Goal: Navigation & Orientation: Understand site structure

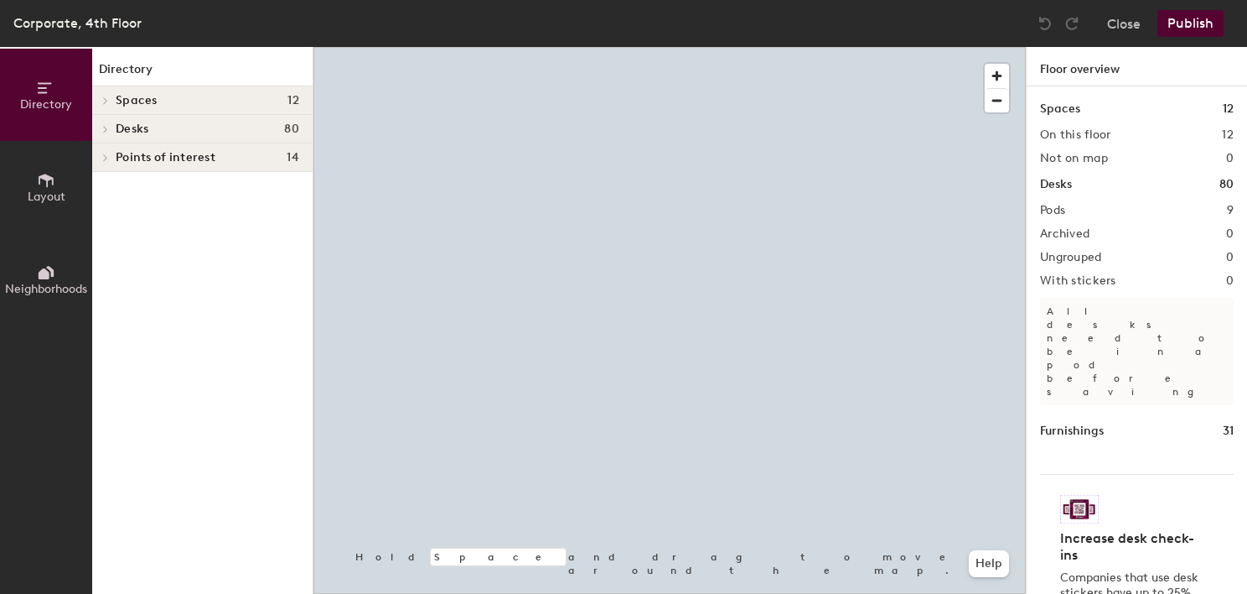
click at [53, 277] on icon at bounding box center [46, 272] width 18 height 18
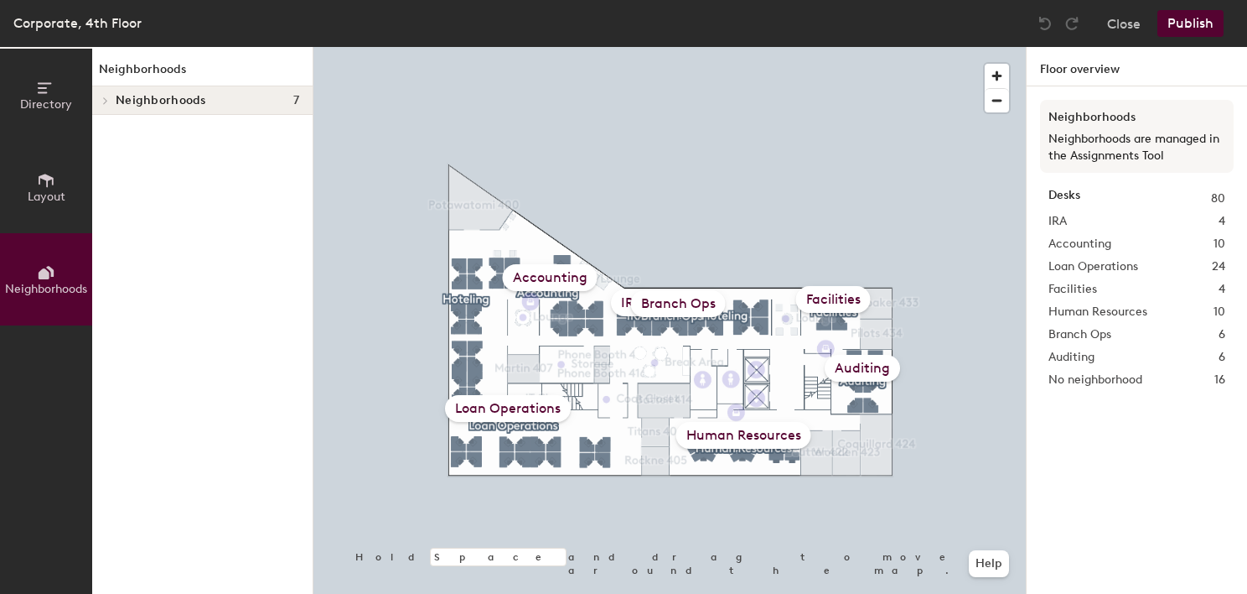
click at [137, 94] on span "Neighborhoods" at bounding box center [161, 100] width 91 height 13
click at [130, 129] on p "IRA" at bounding box center [208, 129] width 184 height 22
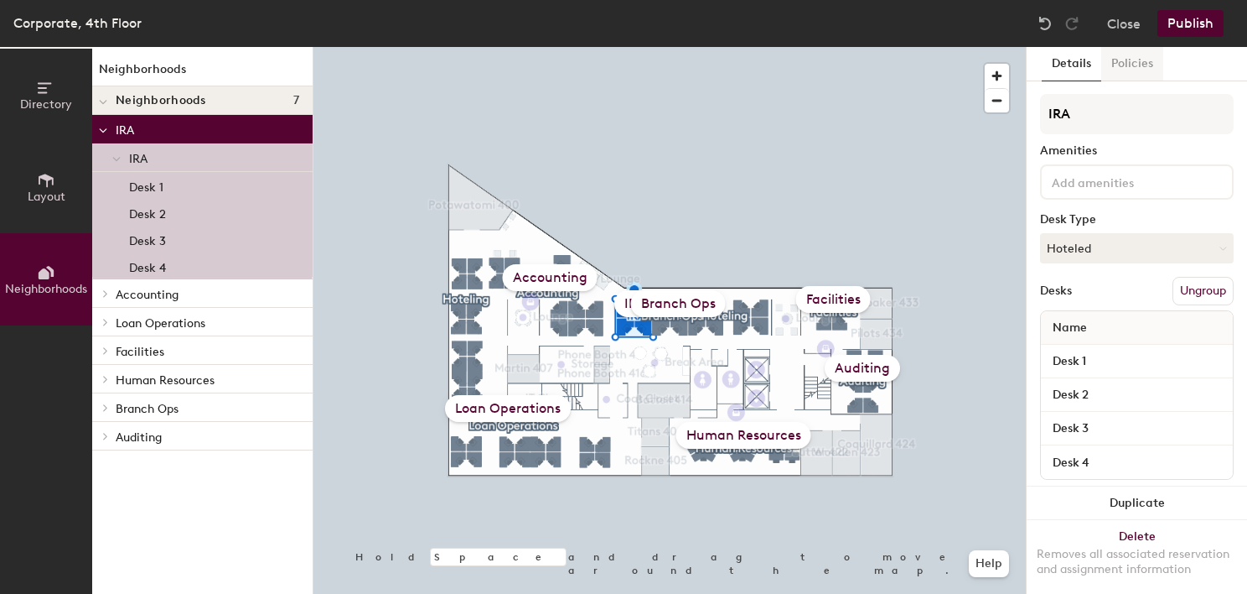
click at [1123, 67] on button "Policies" at bounding box center [1133, 64] width 62 height 34
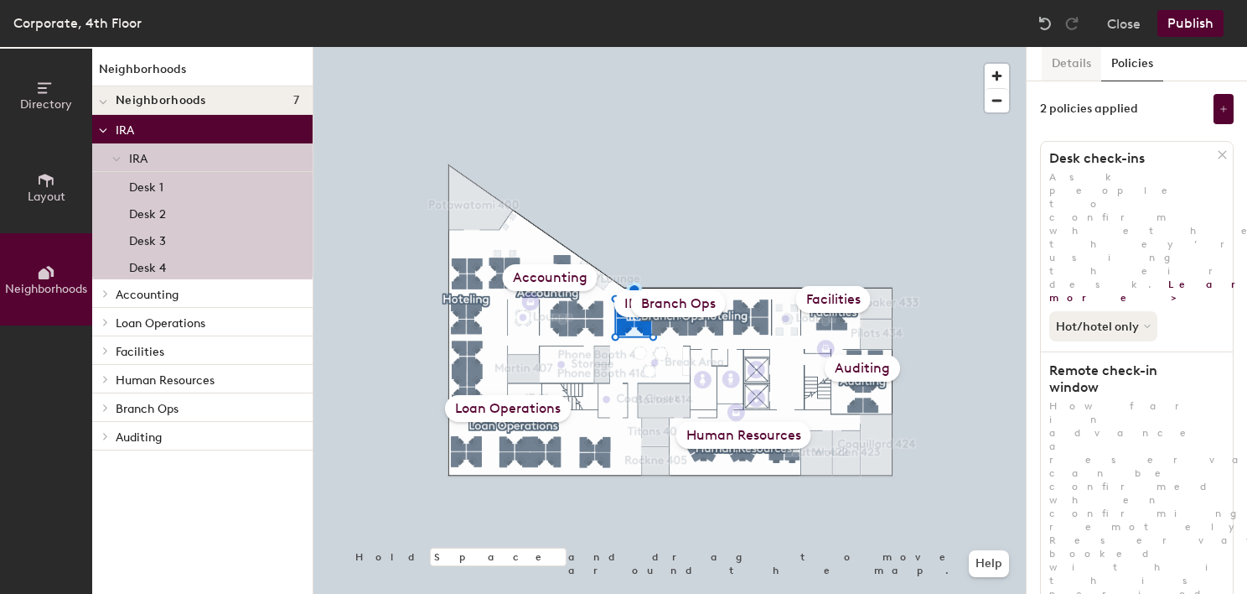
click at [1075, 64] on button "Details" at bounding box center [1072, 64] width 60 height 34
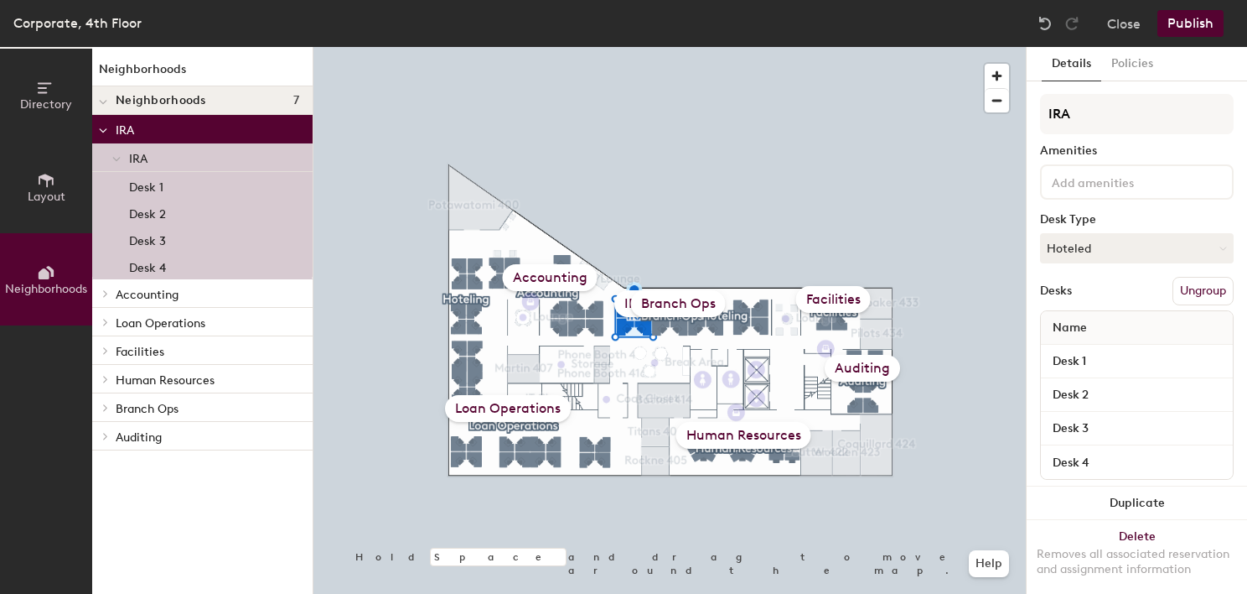
drag, startPoint x: 150, startPoint y: 153, endPoint x: 141, endPoint y: 137, distance: 18.4
click at [150, 153] on p "IRA" at bounding box center [214, 158] width 170 height 22
click at [137, 129] on p "IRA" at bounding box center [208, 129] width 184 height 22
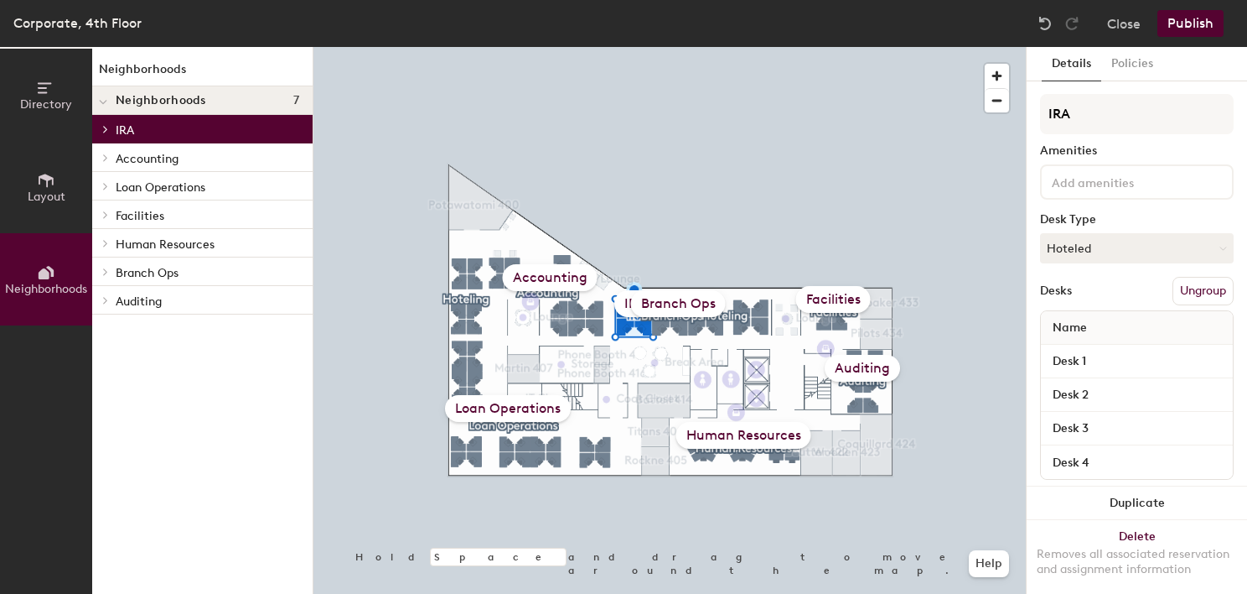
click at [158, 154] on p "Accounting" at bounding box center [208, 158] width 184 height 22
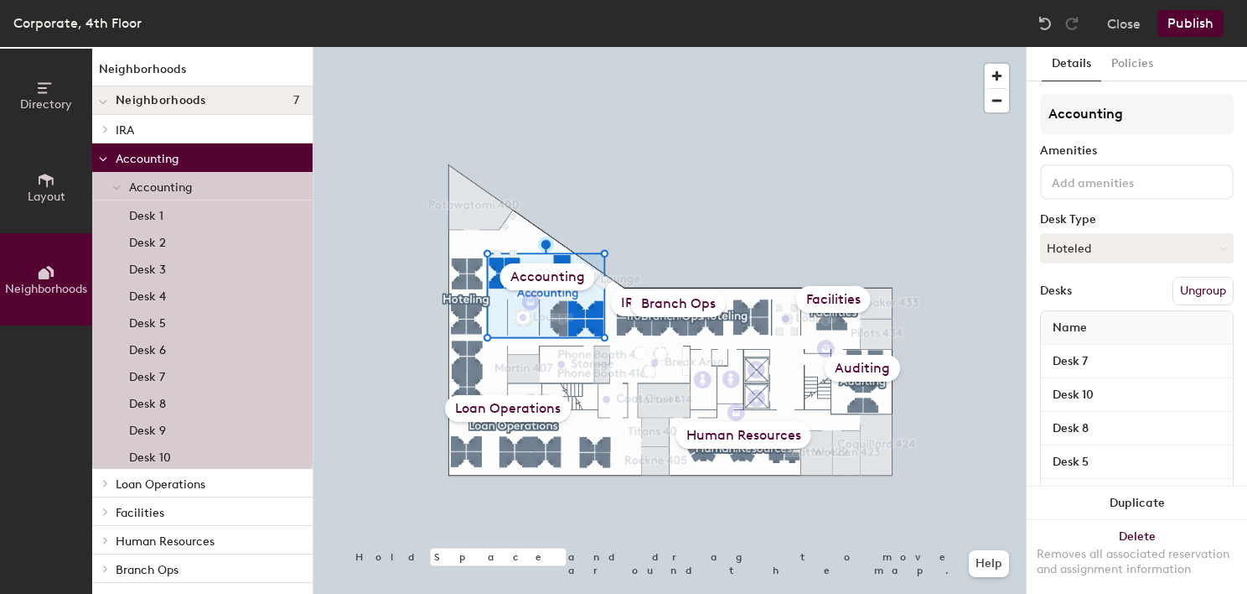
click at [132, 154] on p "Accounting" at bounding box center [208, 158] width 184 height 22
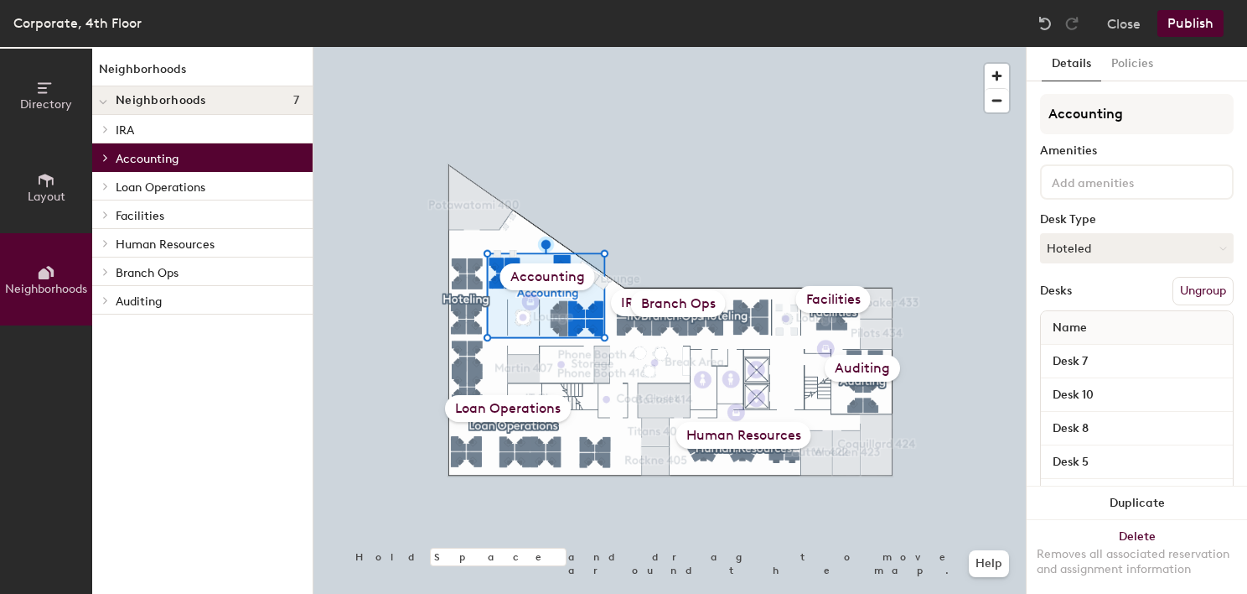
click at [144, 186] on p "Loan Operations" at bounding box center [208, 186] width 184 height 22
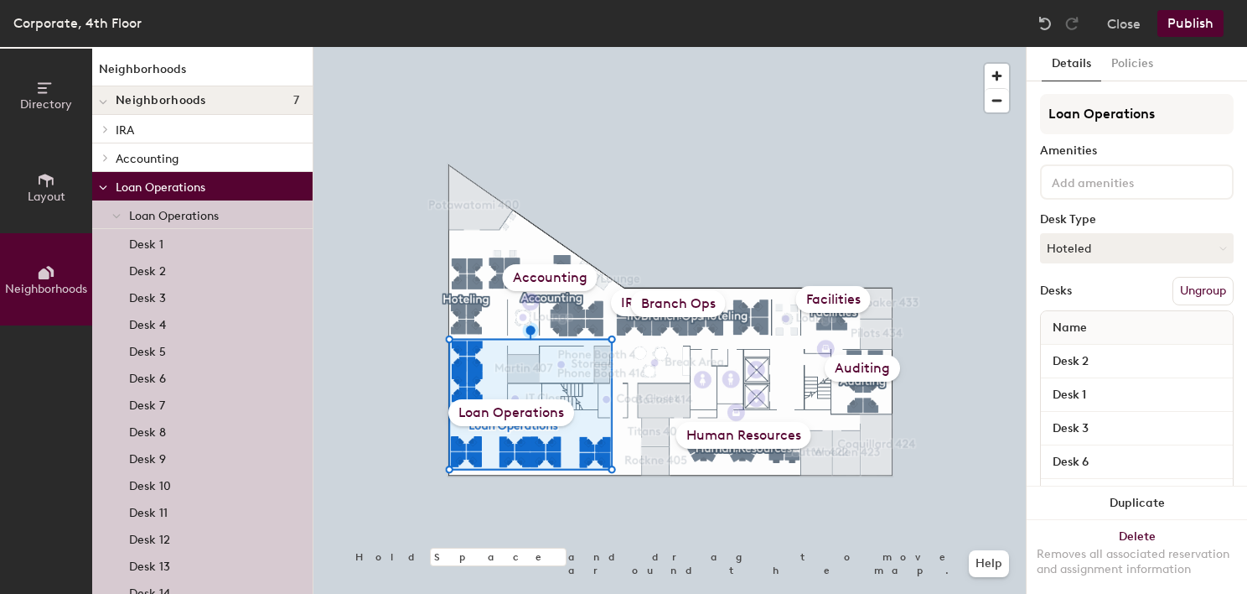
click at [541, 412] on div "Loan Operations" at bounding box center [512, 412] width 126 height 27
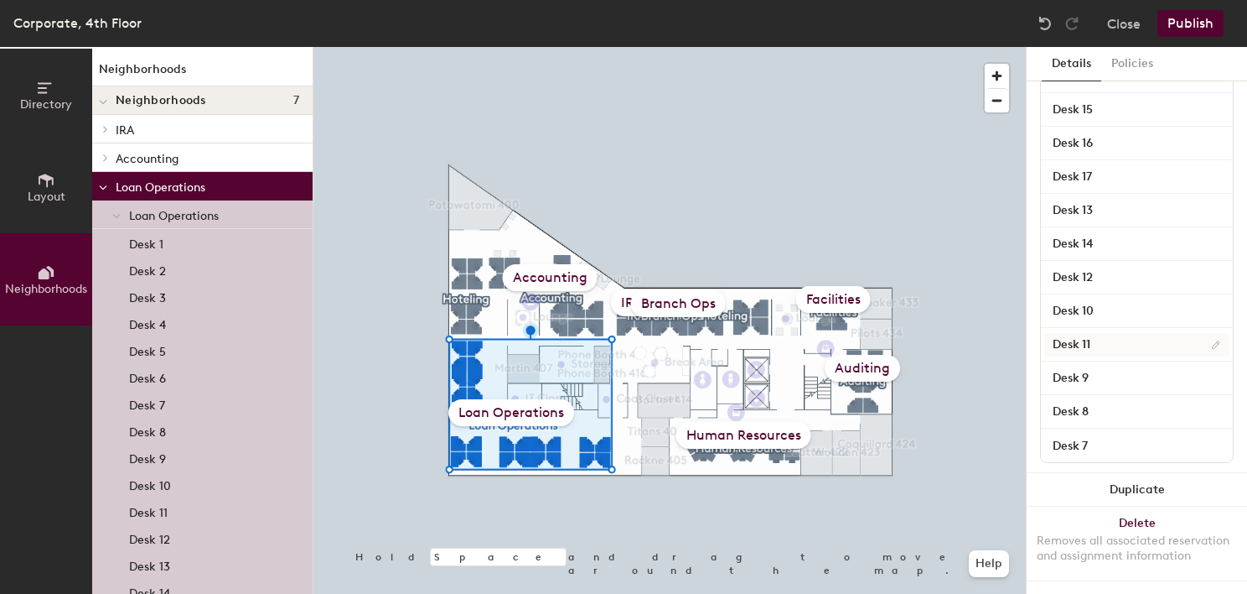
scroll to position [701, 0]
click at [153, 181] on p "Loan Operations" at bounding box center [208, 186] width 184 height 22
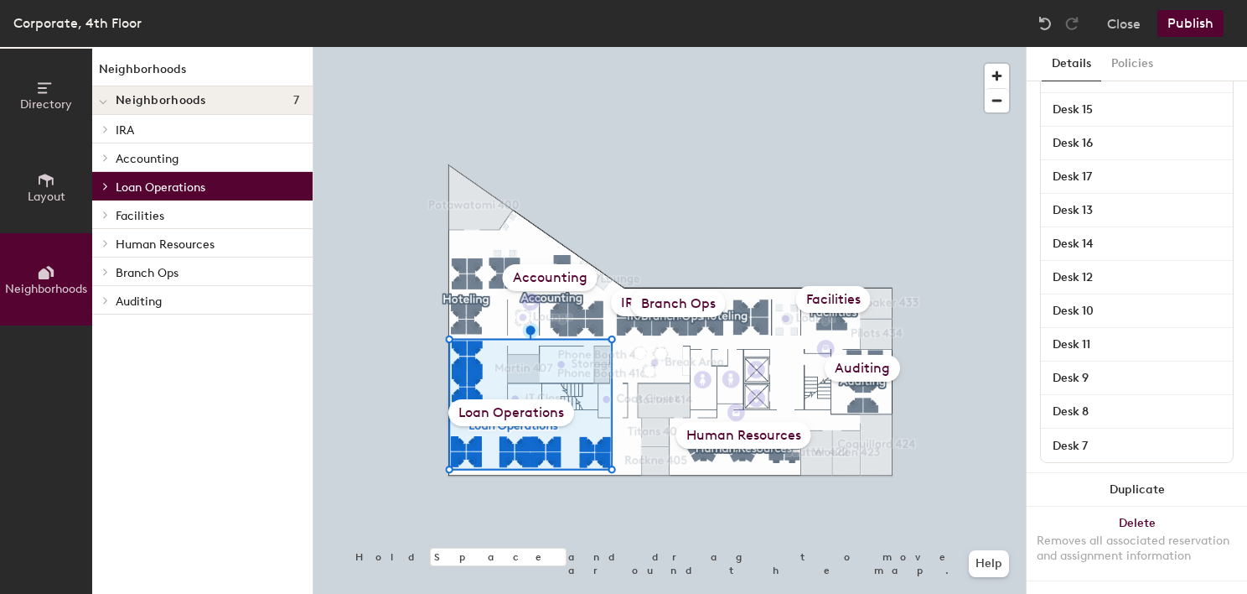
click at [149, 214] on p "Facilities" at bounding box center [208, 215] width 184 height 22
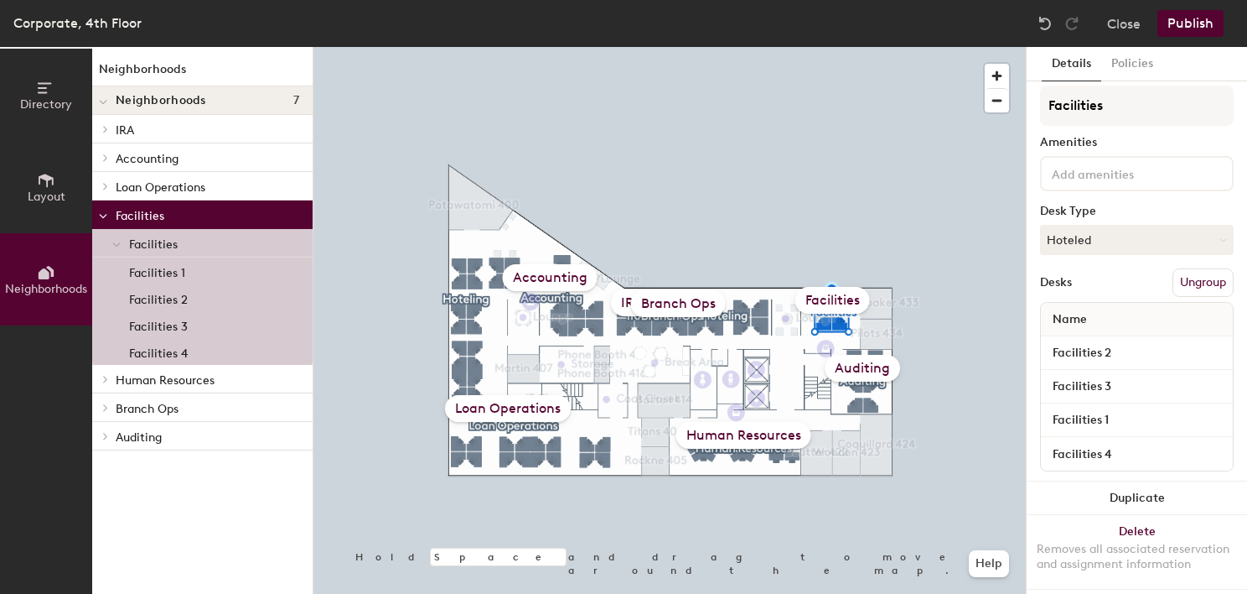
scroll to position [0, 0]
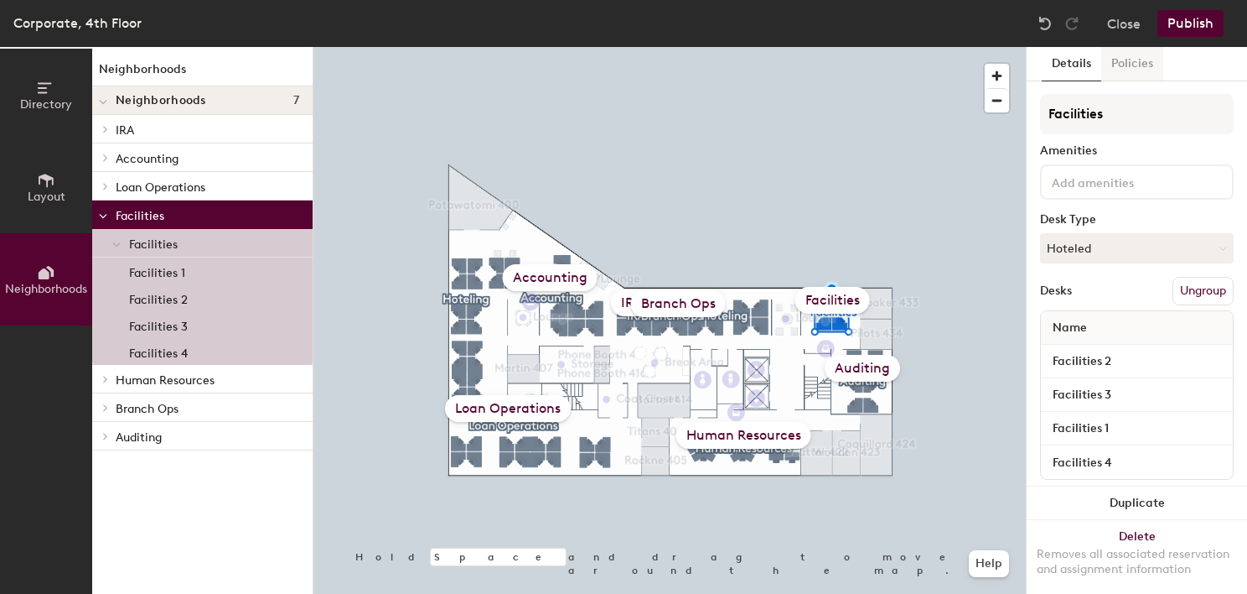
click at [1121, 63] on button "Policies" at bounding box center [1133, 64] width 62 height 34
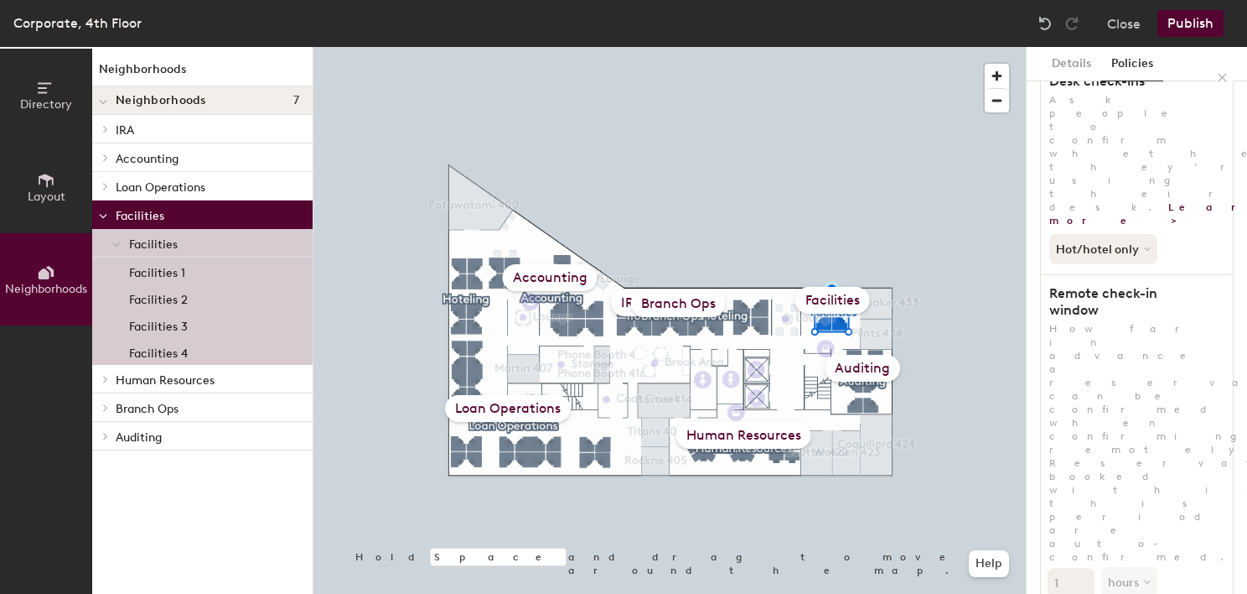
scroll to position [140, 0]
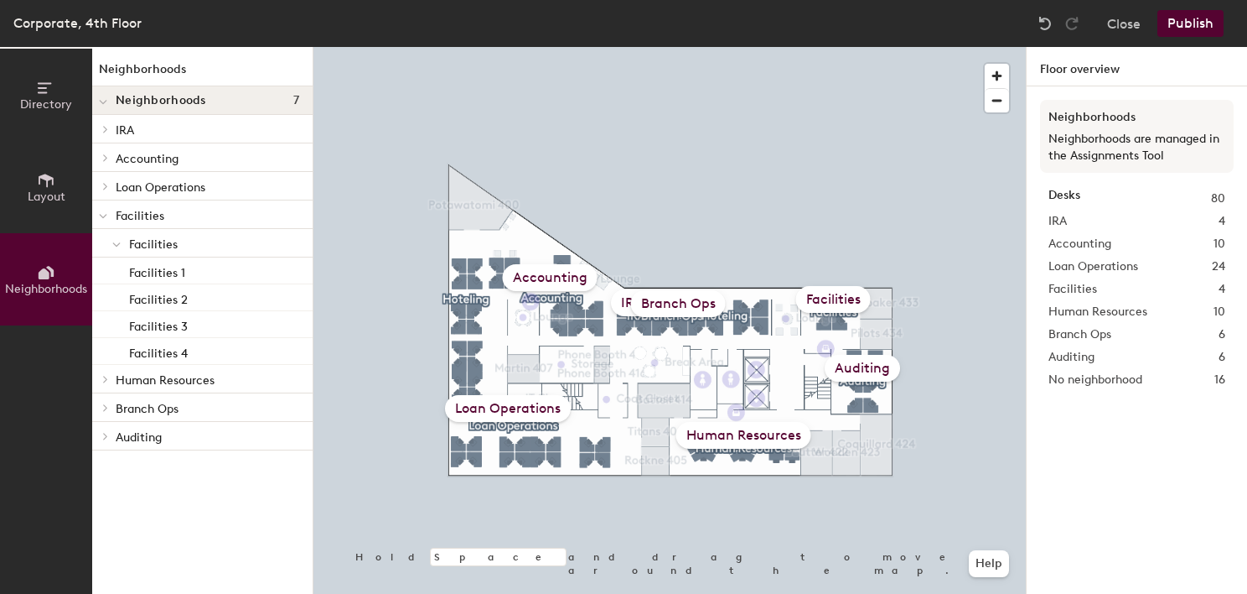
click at [190, 386] on p "Human Resources" at bounding box center [208, 379] width 184 height 22
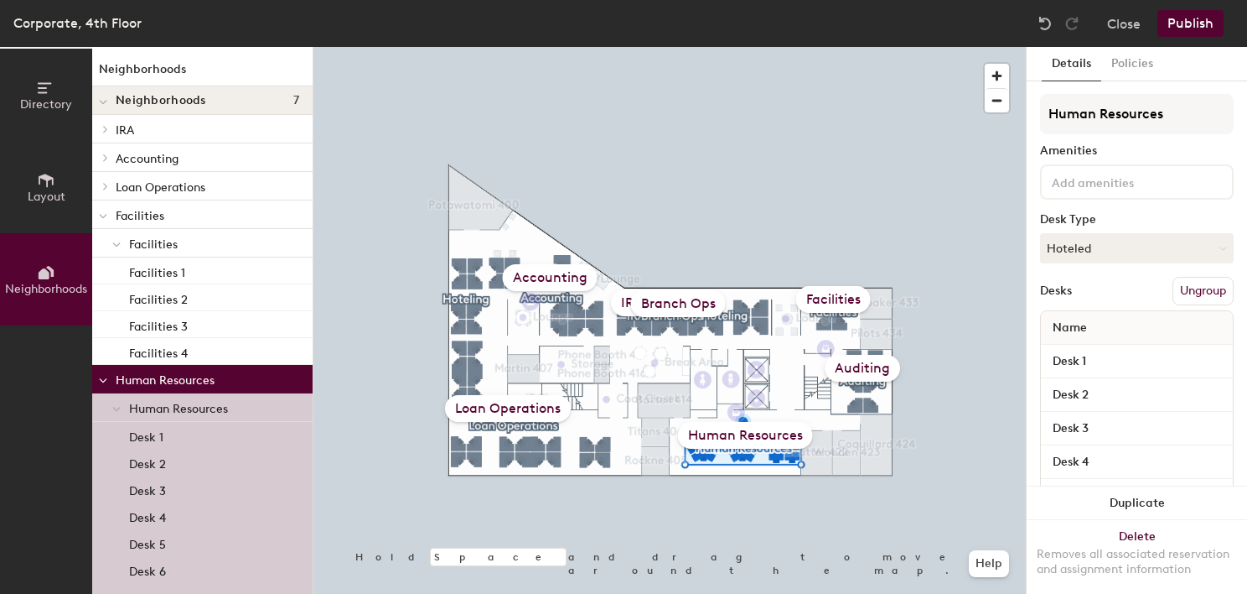
click at [99, 374] on span at bounding box center [103, 380] width 8 height 14
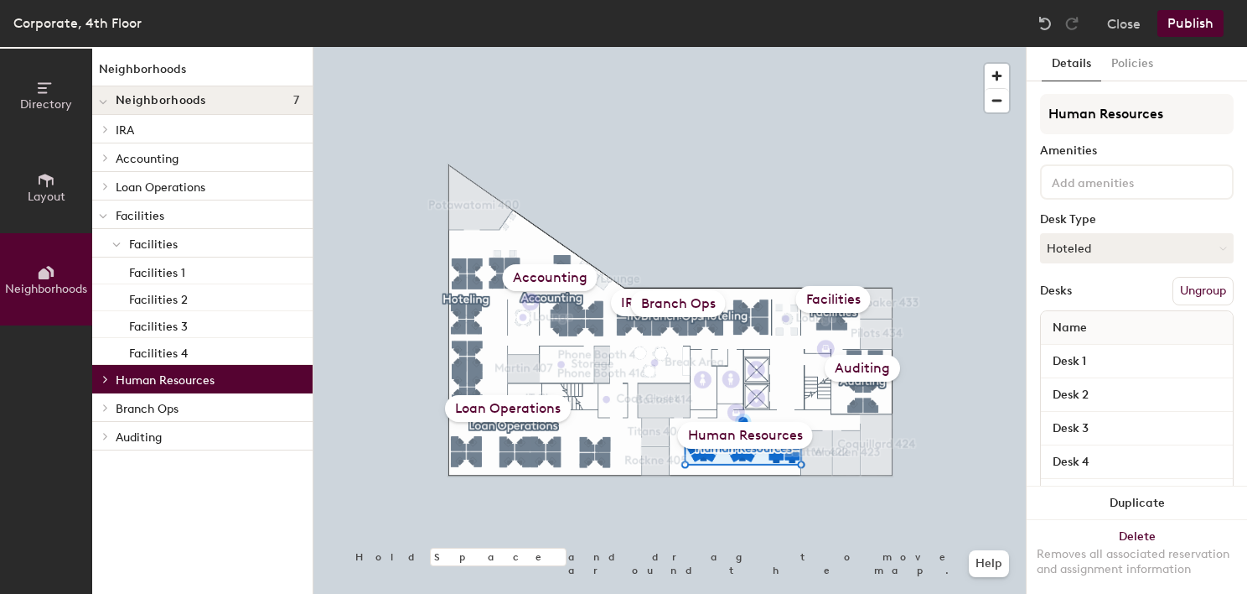
click at [146, 411] on p "Branch Ops" at bounding box center [208, 408] width 184 height 22
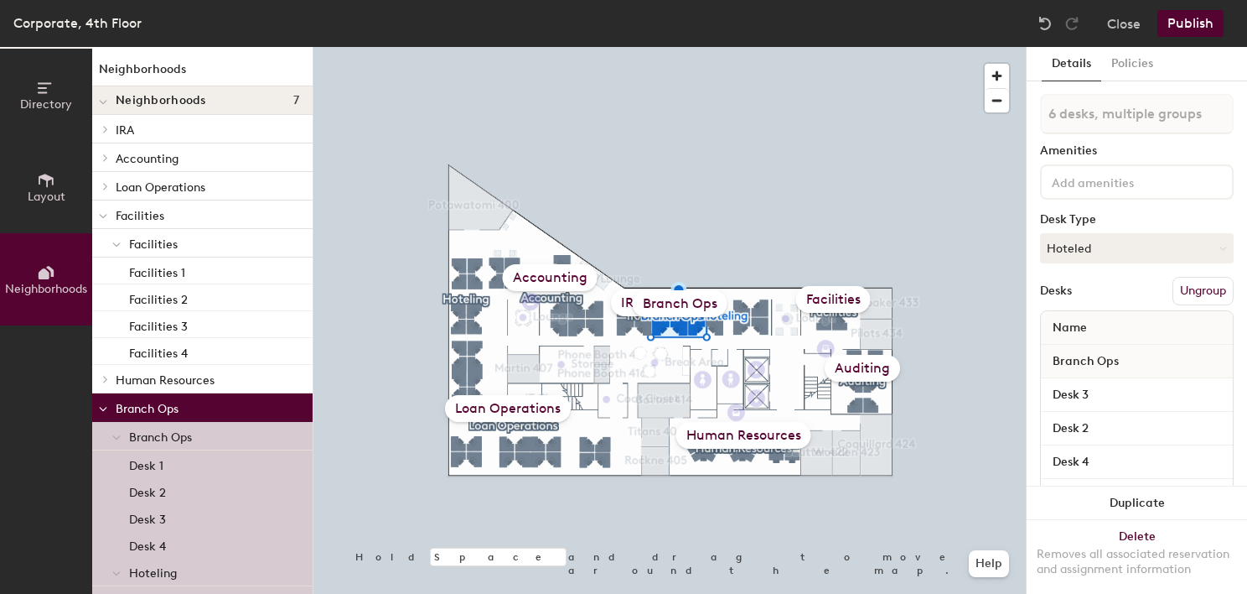
click at [146, 411] on p "Branch Ops" at bounding box center [208, 408] width 184 height 22
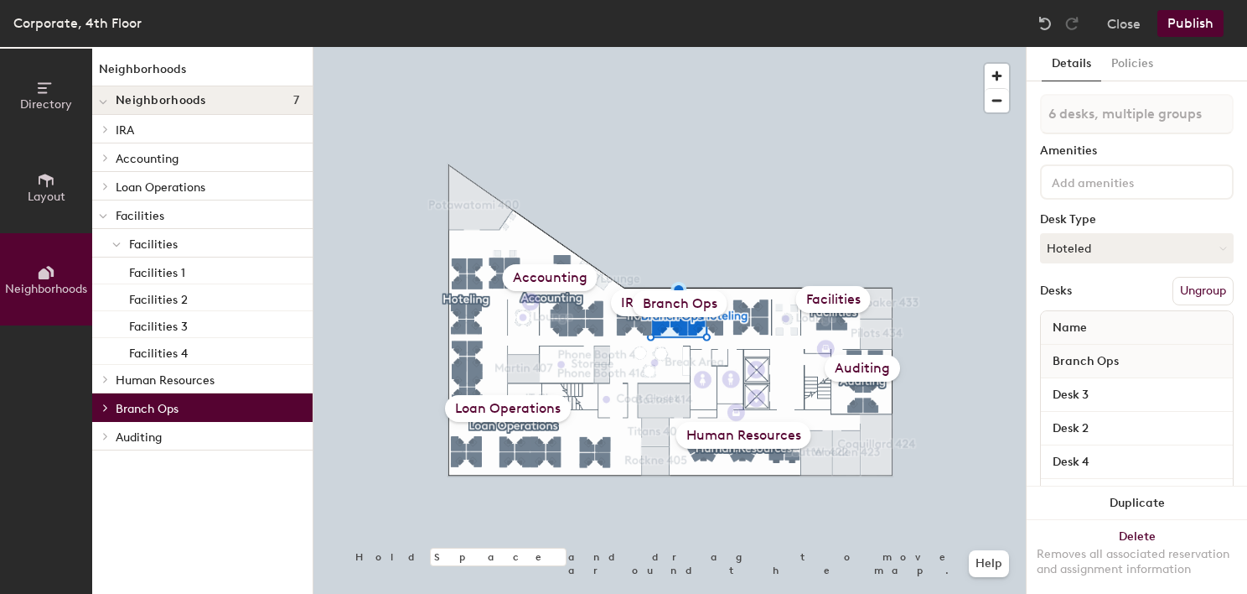
click at [199, 435] on p "Auditing" at bounding box center [208, 436] width 184 height 22
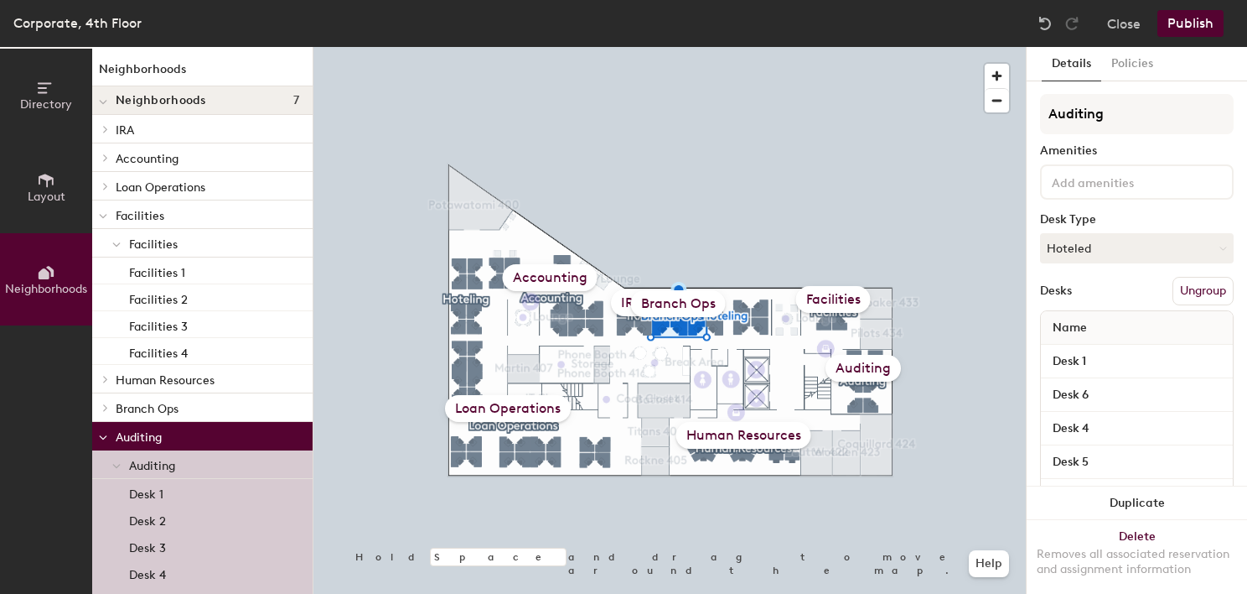
click at [199, 435] on p "Auditing" at bounding box center [208, 436] width 184 height 22
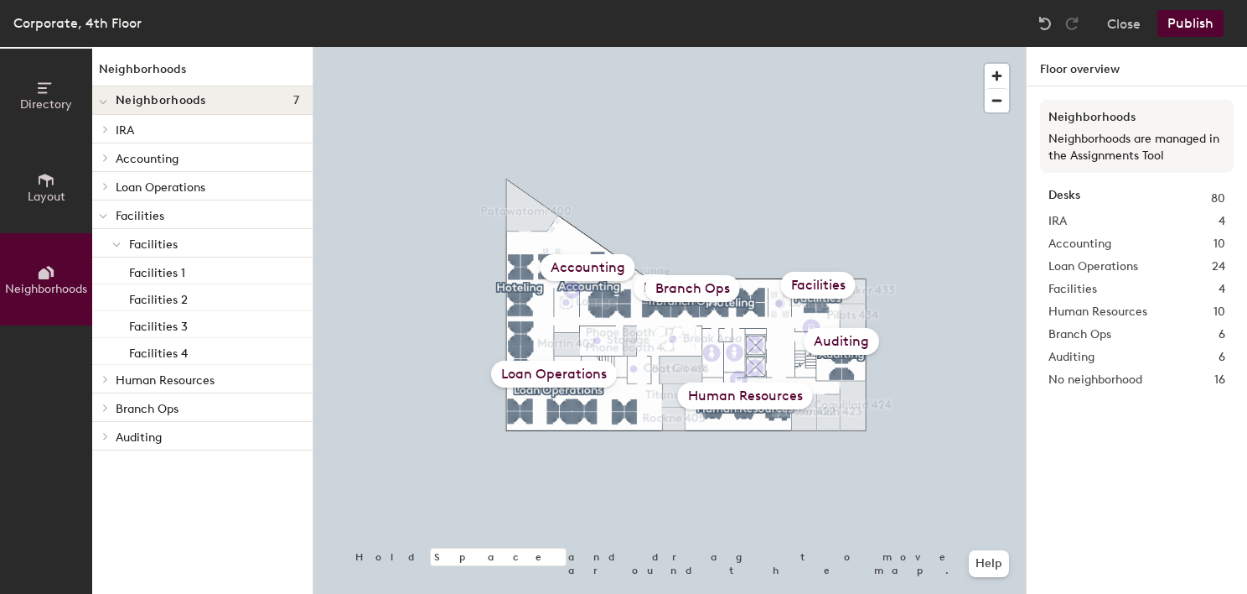
click at [68, 204] on button "Layout" at bounding box center [46, 187] width 92 height 92
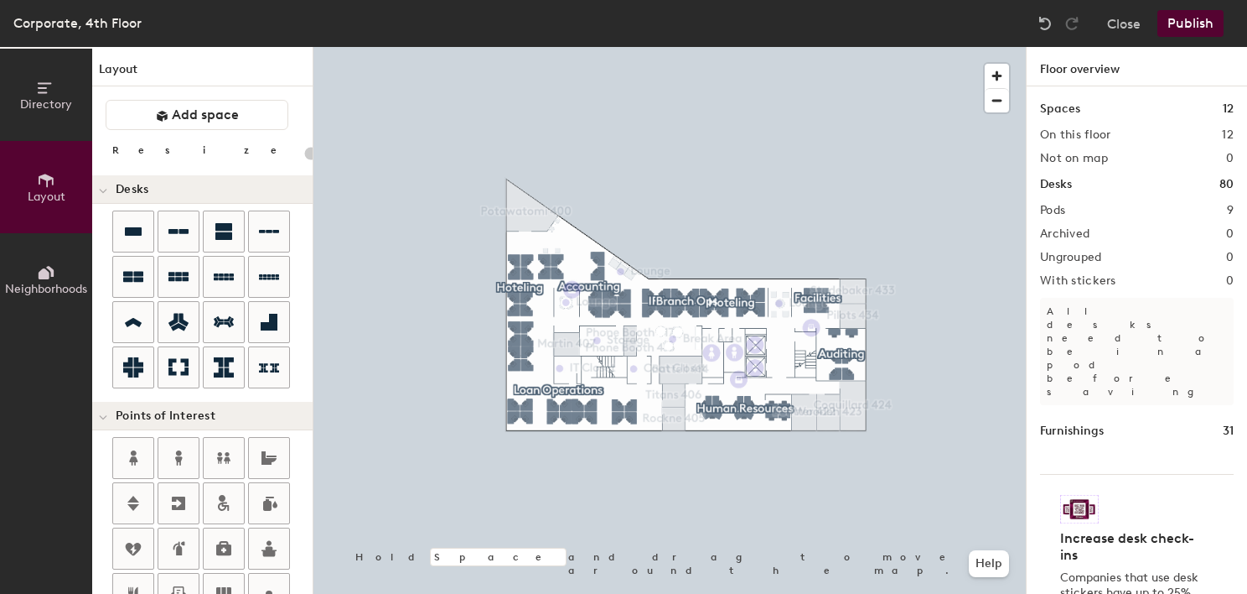
click at [54, 111] on button "Directory" at bounding box center [46, 95] width 92 height 92
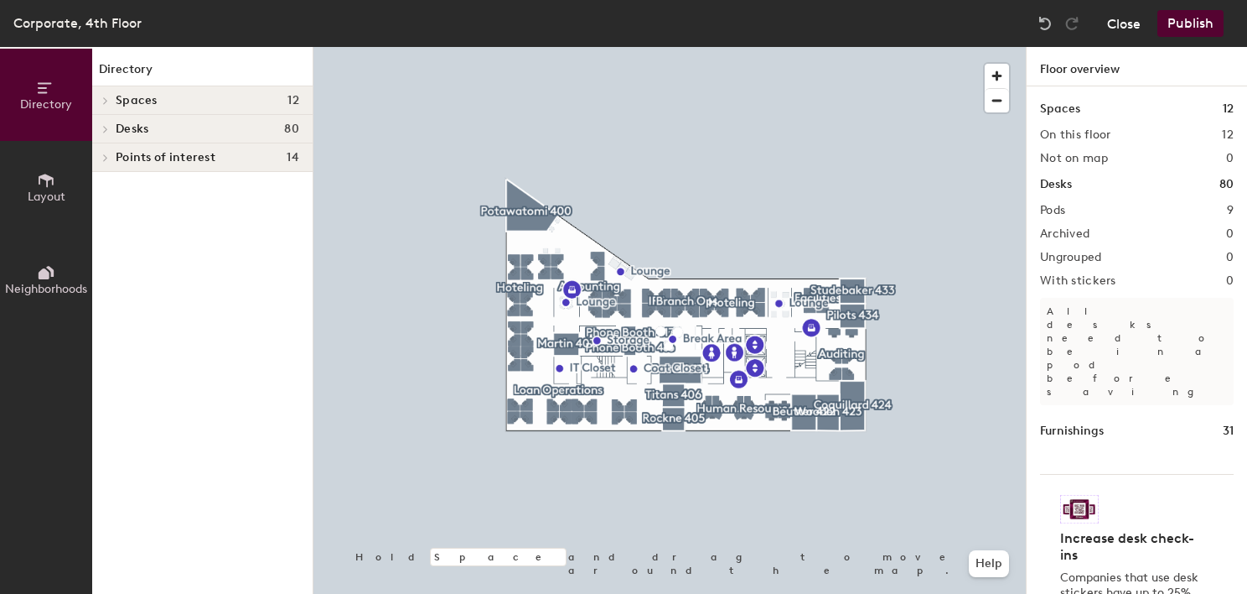
click at [1139, 23] on button "Close" at bounding box center [1124, 23] width 34 height 27
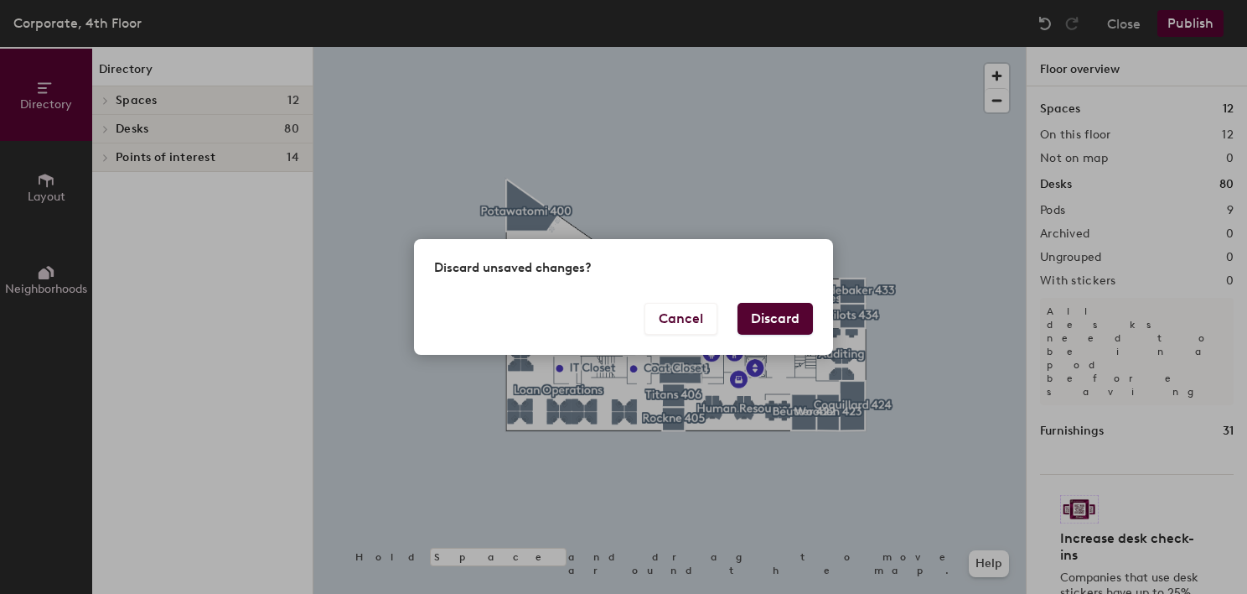
click at [783, 318] on button "Discard" at bounding box center [775, 319] width 75 height 32
